Goal: Transaction & Acquisition: Obtain resource

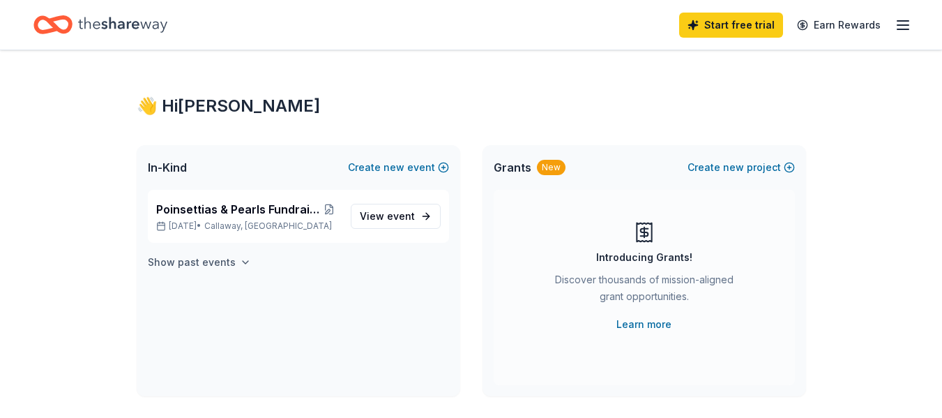
click at [243, 262] on icon "button" at bounding box center [246, 262] width 6 height 3
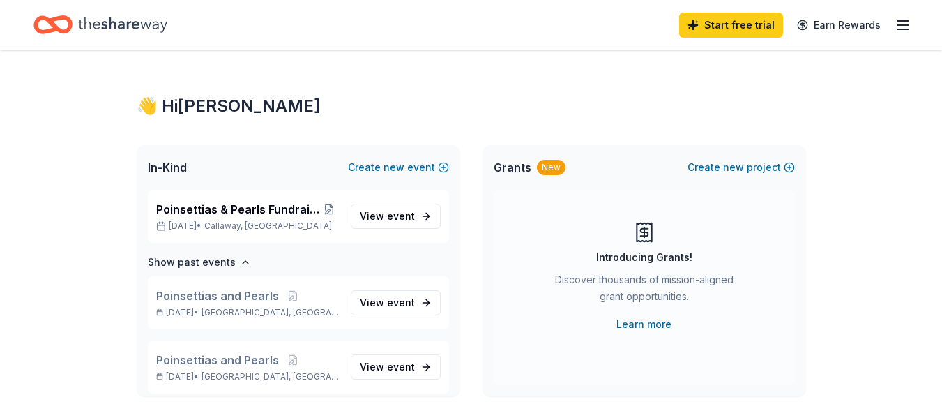
click at [900, 23] on icon "button" at bounding box center [902, 25] width 17 height 17
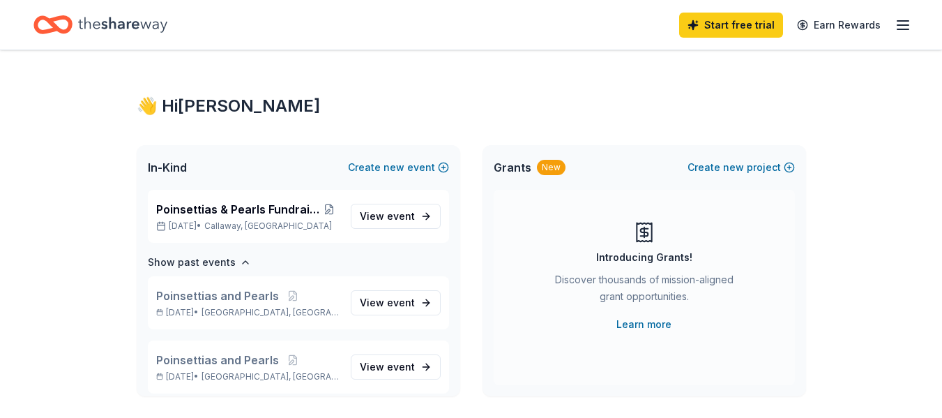
click at [151, 18] on icon "Home" at bounding box center [122, 24] width 89 height 29
click at [231, 208] on span "Poinsettias & Pearls Fundraising Banquet" at bounding box center [237, 209] width 163 height 17
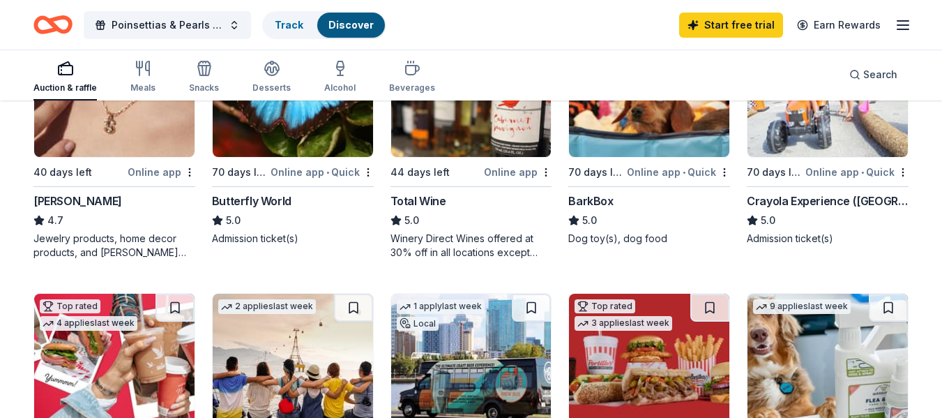
scroll to position [418, 0]
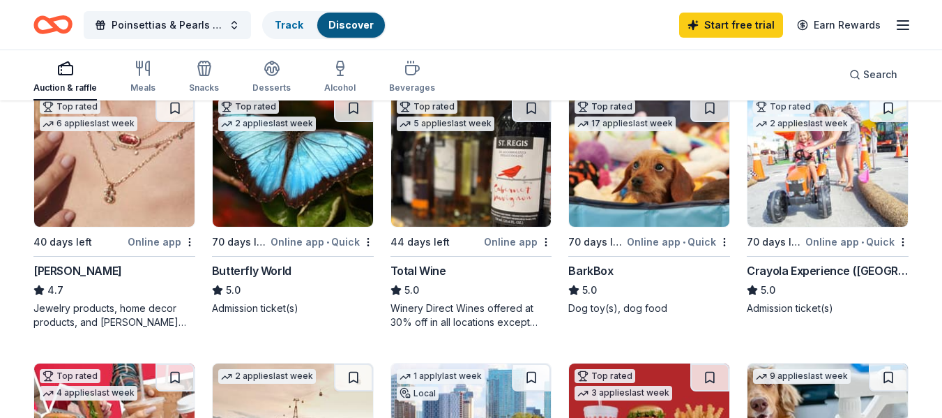
click at [831, 240] on div "Online app • Quick" at bounding box center [856, 241] width 103 height 17
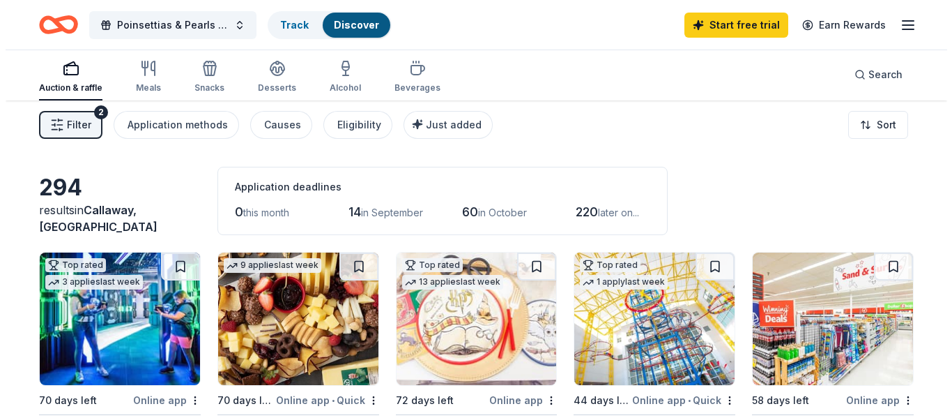
scroll to position [0, 0]
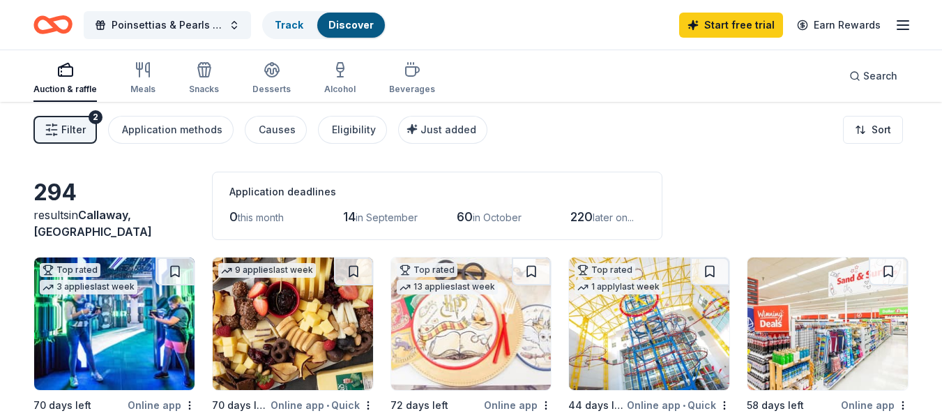
click at [76, 130] on span "Filter" at bounding box center [73, 129] width 24 height 17
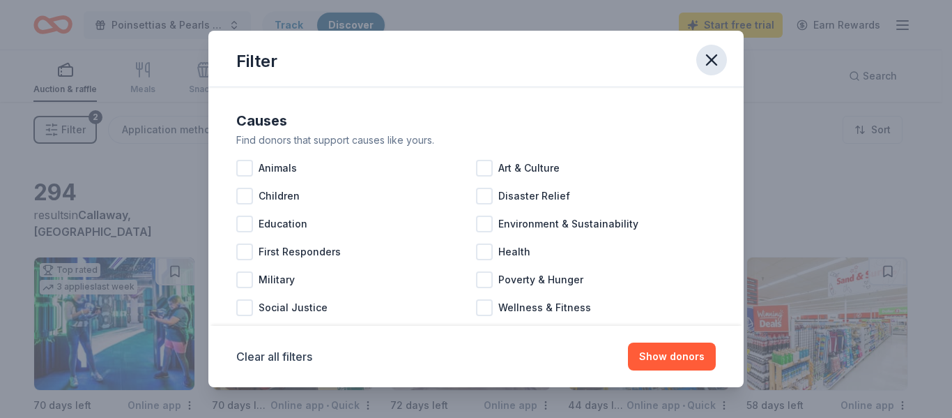
click at [708, 57] on icon "button" at bounding box center [712, 60] width 10 height 10
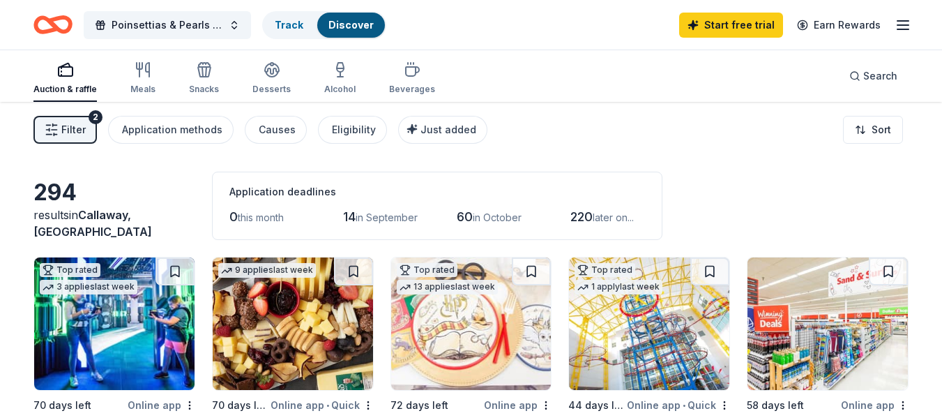
click at [59, 70] on icon "button" at bounding box center [65, 69] width 17 height 17
click at [266, 81] on div "Desserts" at bounding box center [271, 77] width 38 height 33
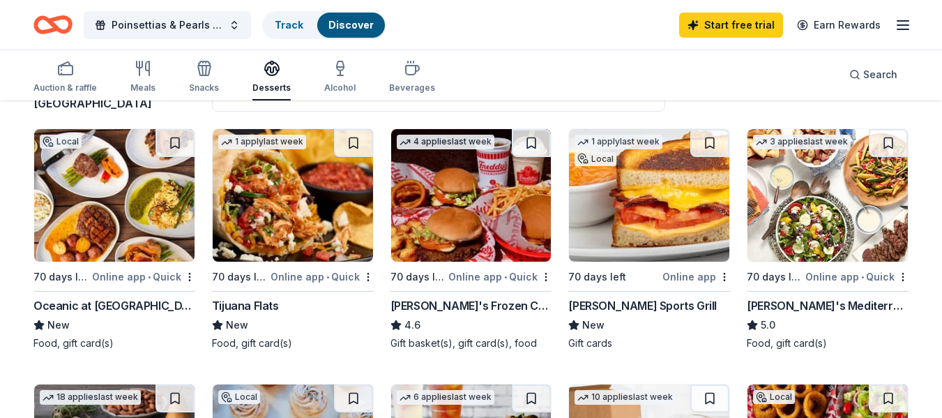
scroll to position [139, 0]
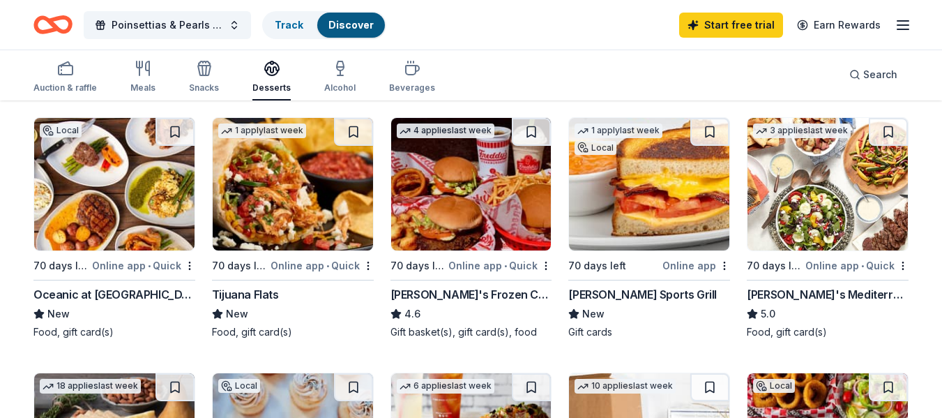
click at [785, 293] on div "Taziki's Mediterranean Cafe" at bounding box center [828, 294] width 162 height 17
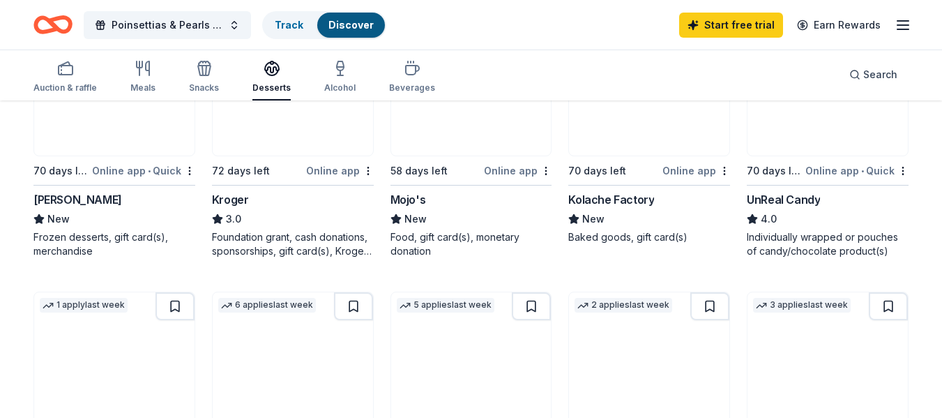
scroll to position [697, 0]
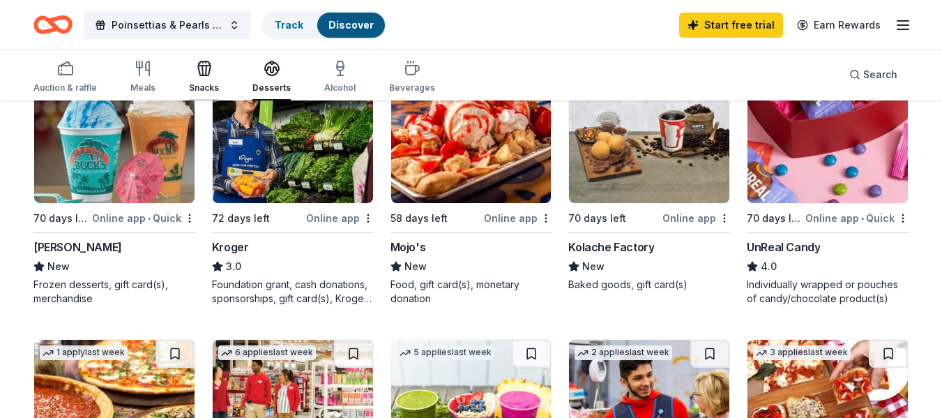
click at [199, 70] on icon "button" at bounding box center [204, 68] width 17 height 17
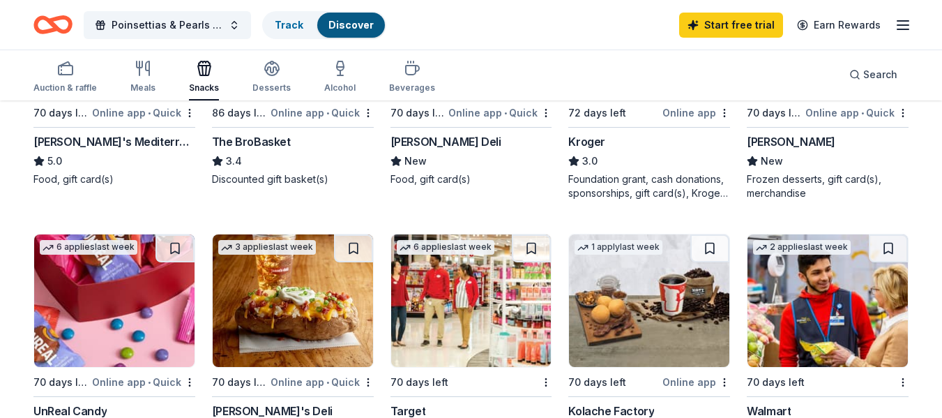
scroll to position [558, 0]
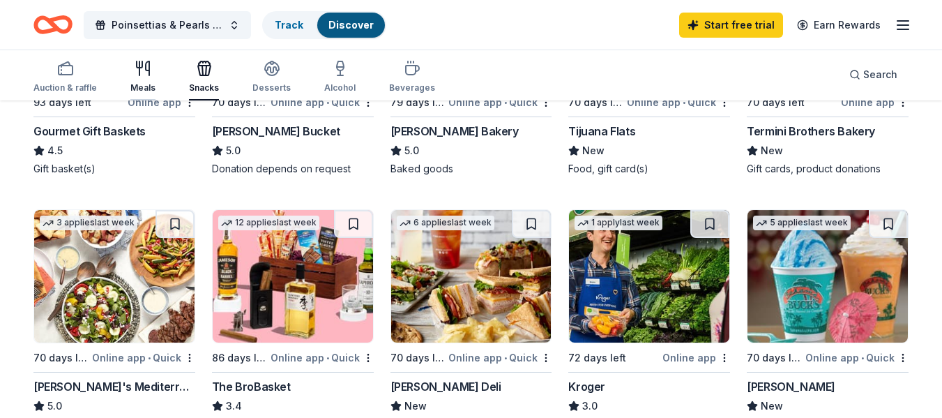
click at [140, 73] on icon "button" at bounding box center [143, 68] width 17 height 17
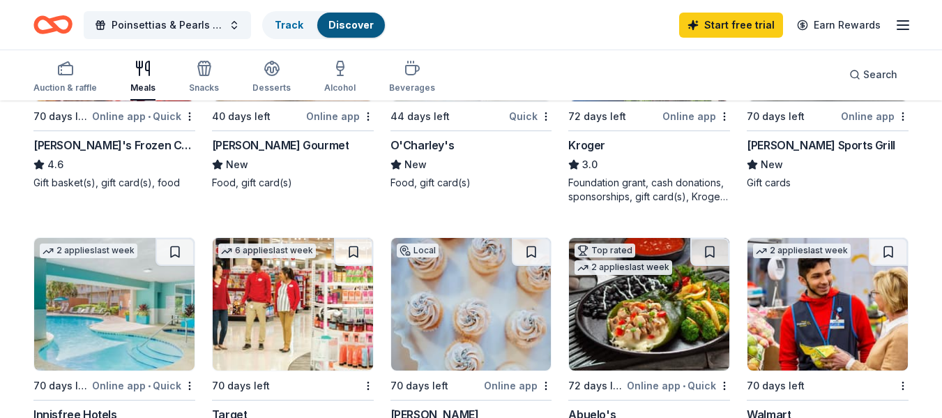
scroll to position [209, 0]
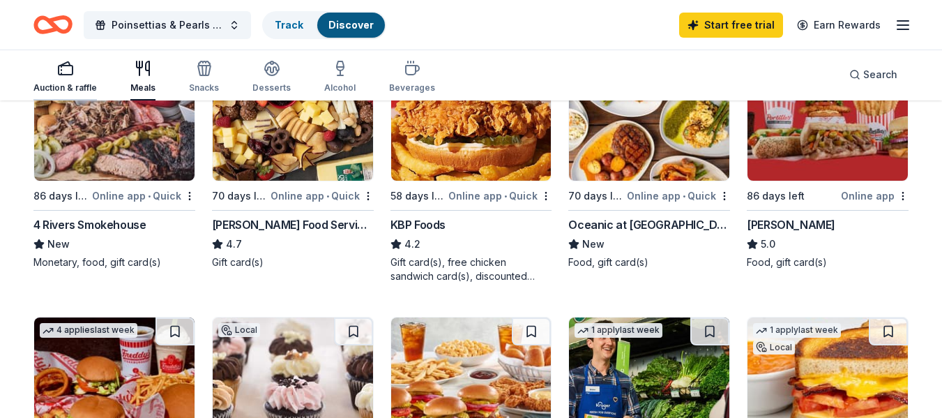
click at [59, 71] on icon "button" at bounding box center [65, 68] width 17 height 17
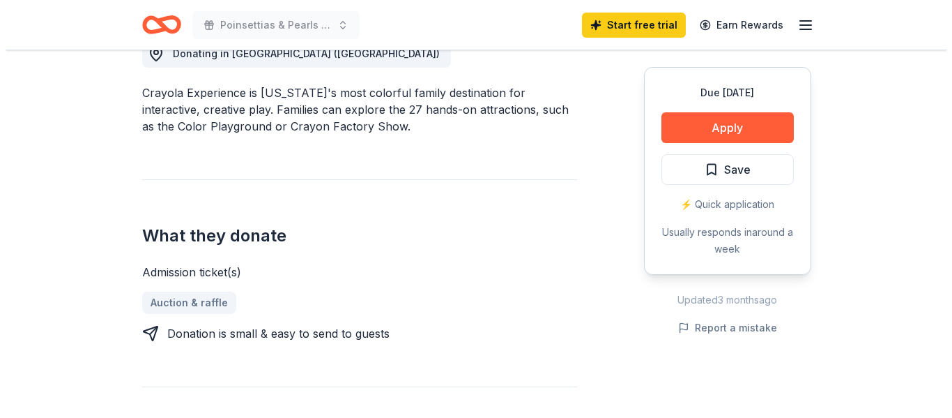
scroll to position [418, 0]
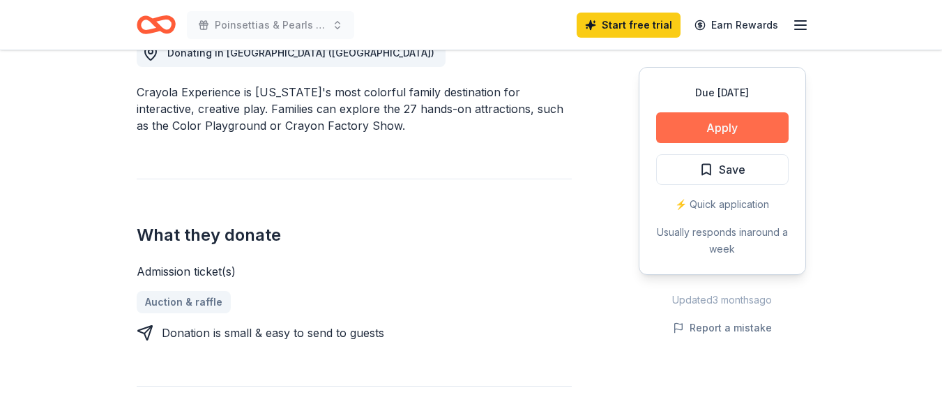
click at [710, 125] on button "Apply" at bounding box center [722, 127] width 132 height 31
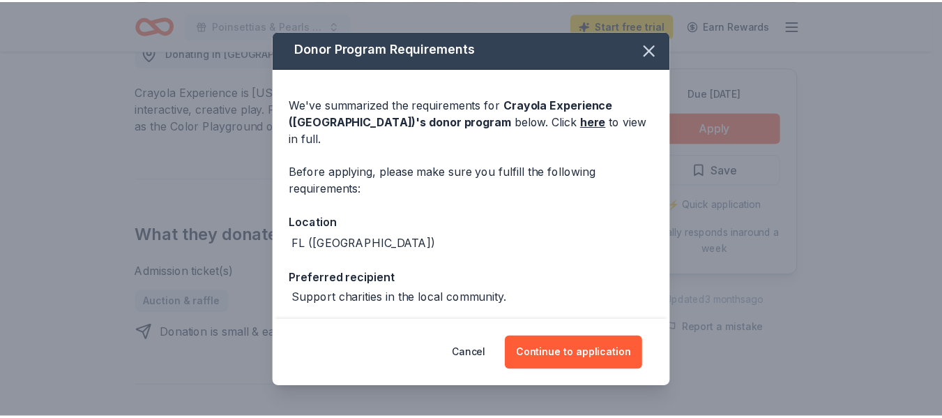
scroll to position [0, 0]
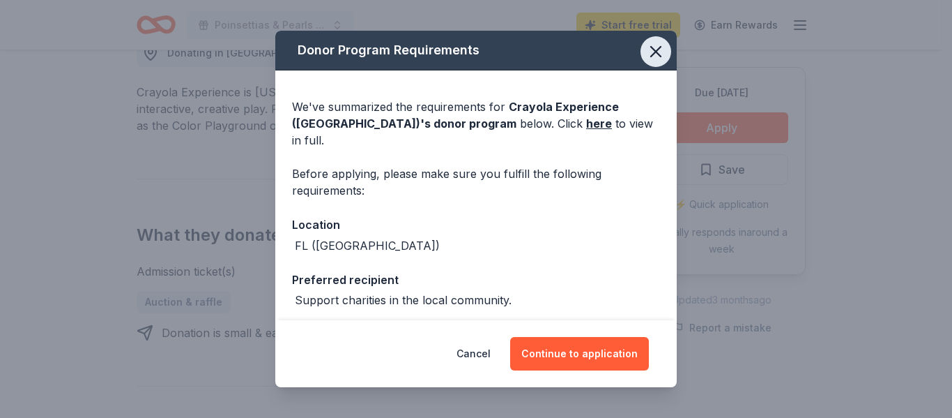
click at [646, 51] on icon "button" at bounding box center [656, 52] width 20 height 20
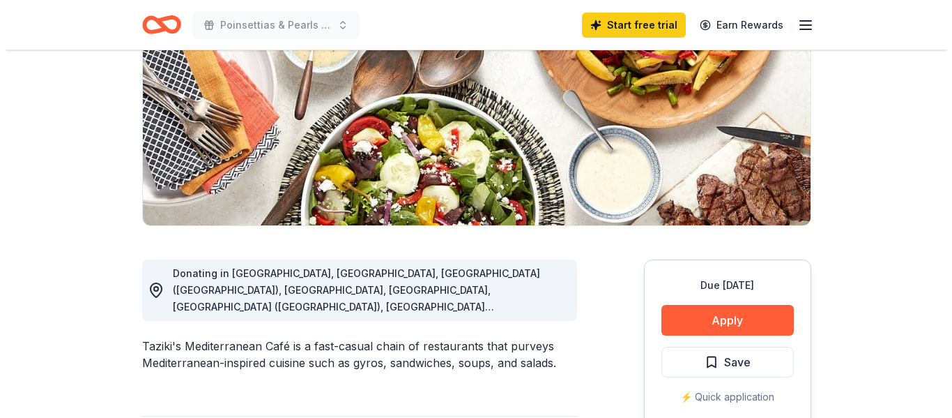
scroll to position [209, 0]
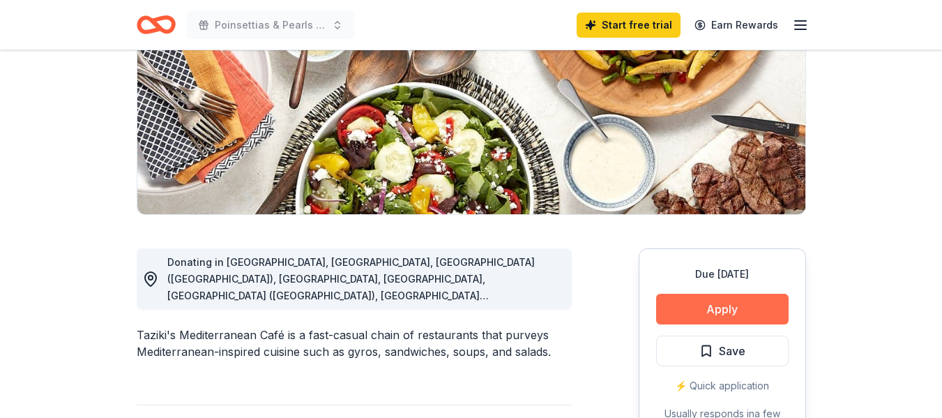
click at [745, 308] on button "Apply" at bounding box center [722, 308] width 132 height 31
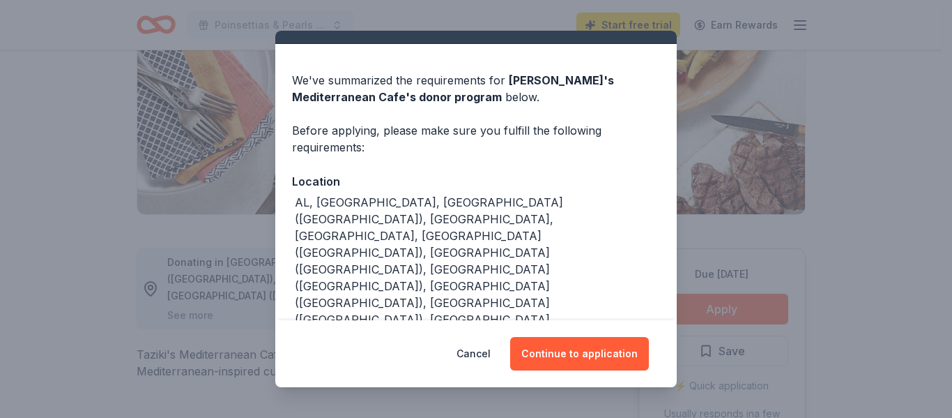
scroll to position [41, 0]
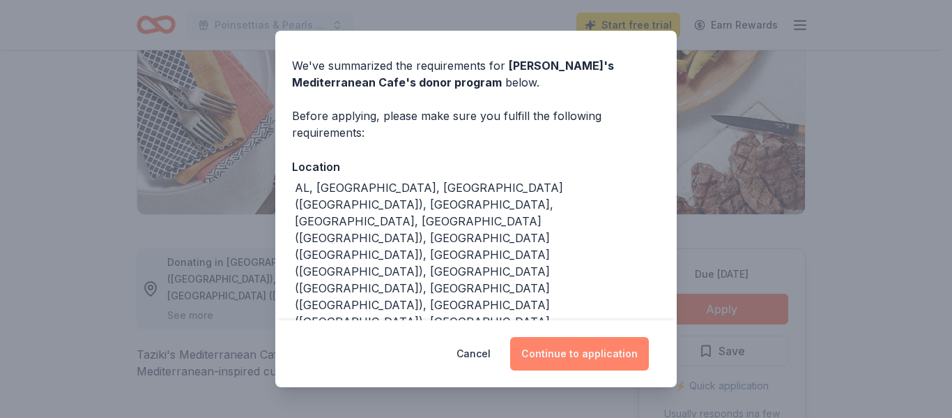
click at [563, 344] on button "Continue to application" at bounding box center [579, 353] width 139 height 33
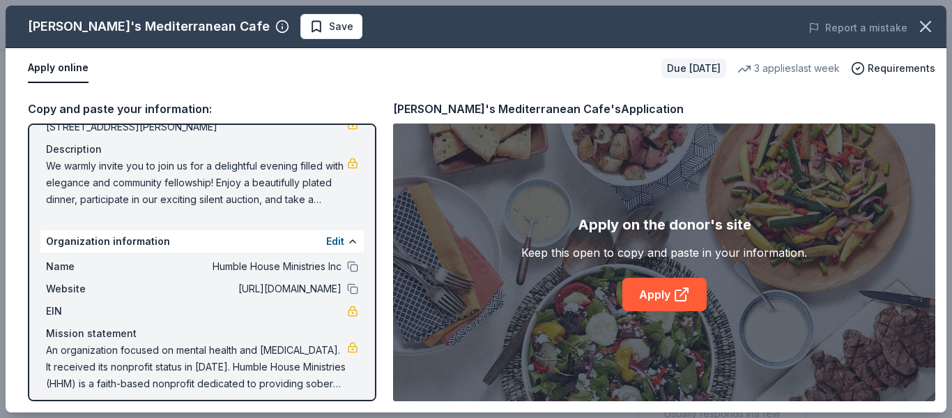
scroll to position [138, 0]
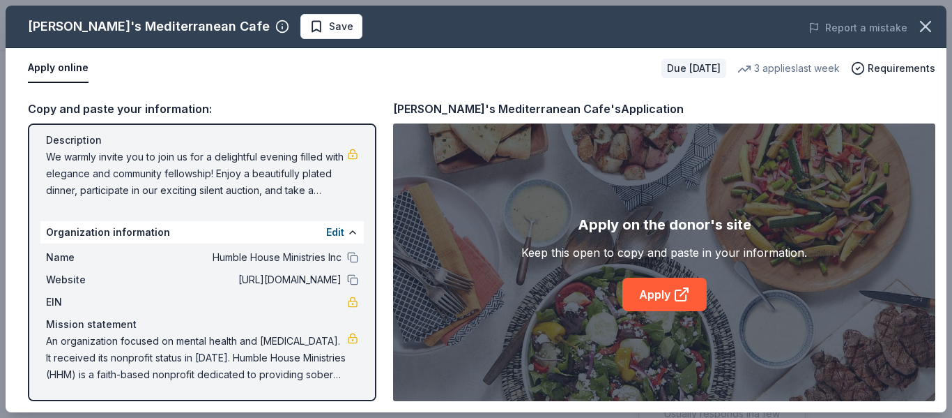
click at [243, 367] on span "An organization focused on mental health and crisis intervention. It received i…" at bounding box center [196, 358] width 301 height 50
click at [329, 378] on span "An organization focused on mental health and crisis intervention. It received i…" at bounding box center [196, 358] width 301 height 50
click at [49, 156] on span "We warmly invite you to join us for a delightful evening filled with elegance a…" at bounding box center [196, 173] width 301 height 50
drag, startPoint x: 50, startPoint y: 158, endPoint x: 326, endPoint y: 181, distance: 276.3
click at [326, 181] on span "We warmly invite you to join us for a delightful evening filled with elegance a…" at bounding box center [196, 173] width 301 height 50
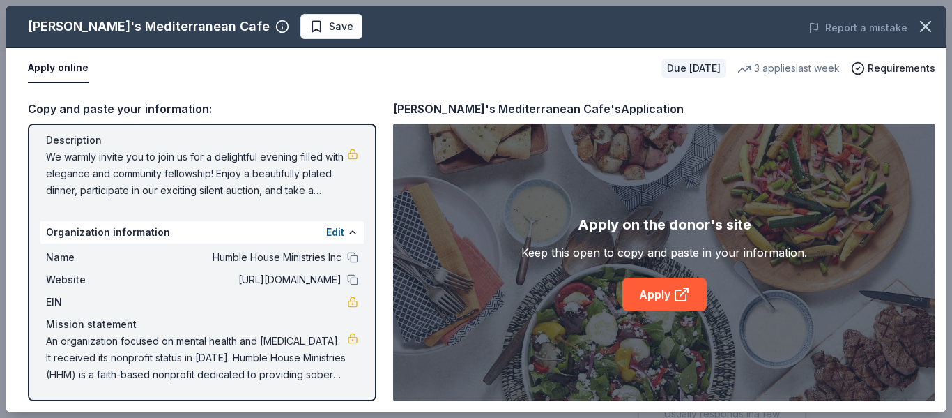
click at [109, 357] on span "An organization focused on mental health and crisis intervention. It received i…" at bounding box center [196, 358] width 301 height 50
click at [334, 376] on span "An organization focused on mental health and crisis intervention. It received i…" at bounding box center [196, 358] width 301 height 50
click at [671, 293] on link "Apply" at bounding box center [665, 293] width 84 height 33
click at [925, 25] on icon "button" at bounding box center [926, 27] width 10 height 10
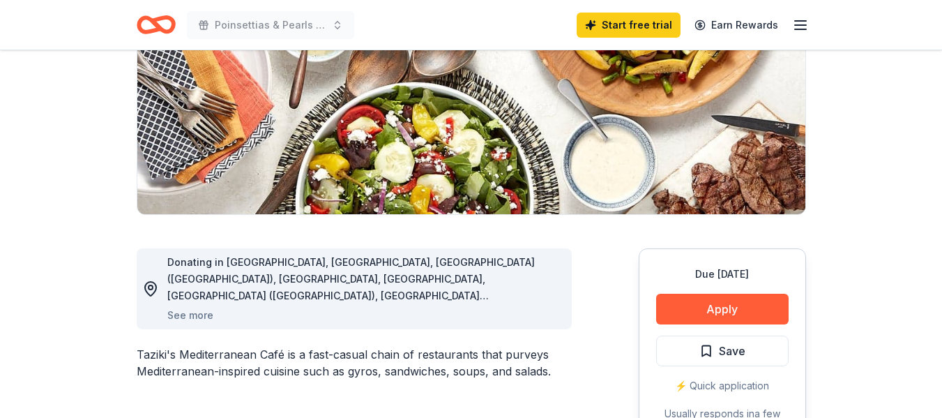
scroll to position [0, 0]
